Goal: Information Seeking & Learning: Learn about a topic

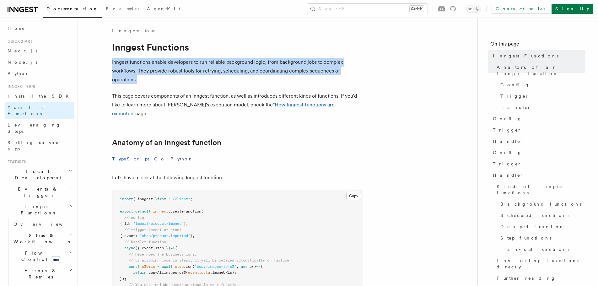
drag, startPoint x: 106, startPoint y: 59, endPoint x: 139, endPoint y: 80, distance: 39.3
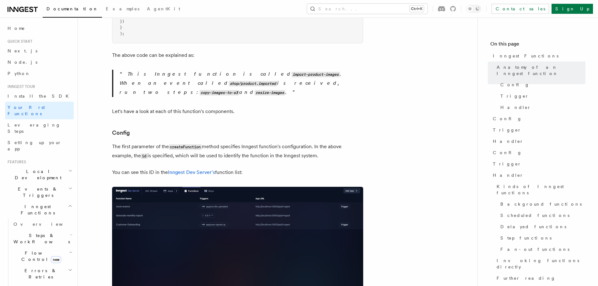
scroll to position [282, 0]
